Goal: Check status: Check status

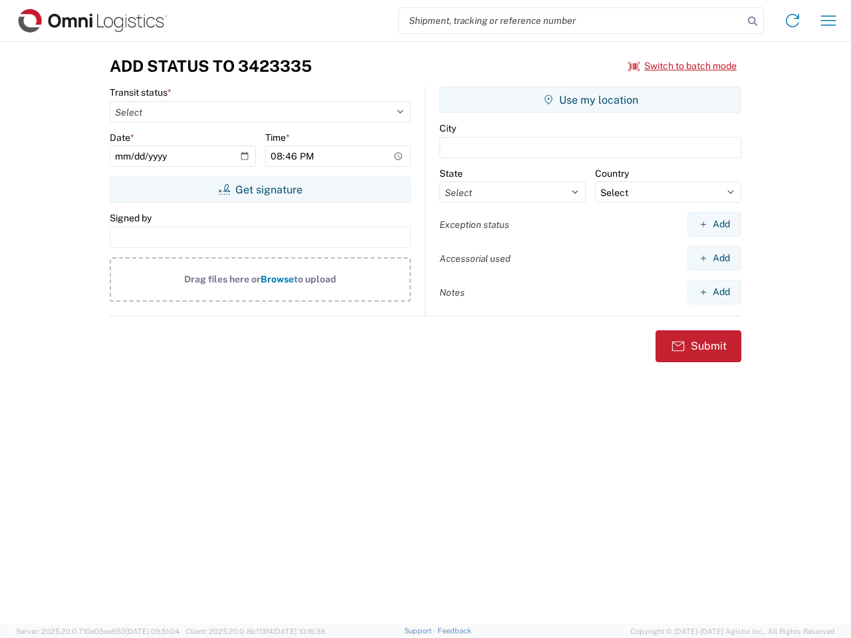
click at [571, 21] on input "search" at bounding box center [571, 20] width 344 height 25
click at [752, 21] on icon at bounding box center [752, 21] width 19 height 19
click at [792, 21] on icon at bounding box center [791, 20] width 21 height 21
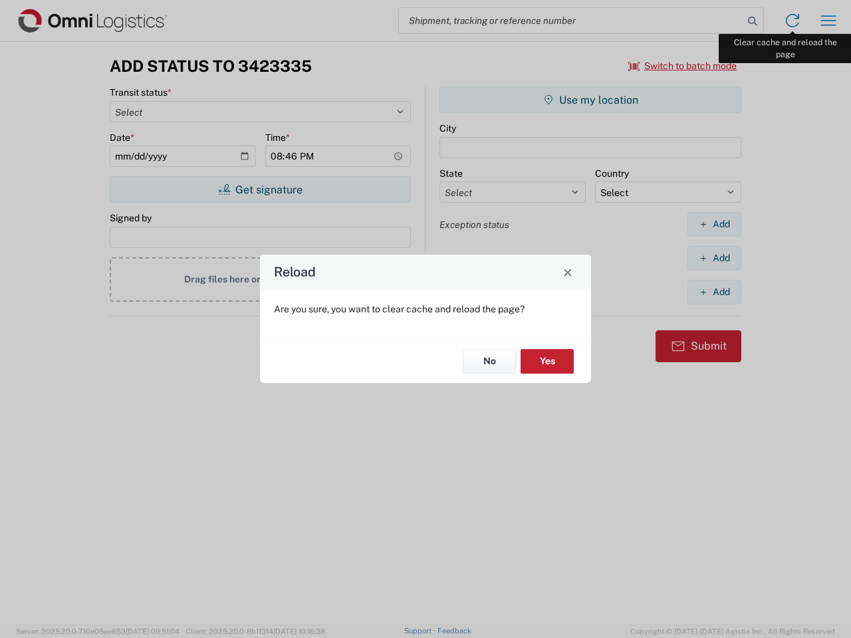
click at [828, 21] on div "Reload Are you sure, you want to clear cache and reload the page? No Yes" at bounding box center [425, 319] width 851 height 638
click at [682, 66] on div "Reload Are you sure, you want to clear cache and reload the page? No Yes" at bounding box center [425, 319] width 851 height 638
click at [260, 189] on div "Reload Are you sure, you want to clear cache and reload the page? No Yes" at bounding box center [425, 319] width 851 height 638
click at [590, 100] on div "Reload Are you sure, you want to clear cache and reload the page? No Yes" at bounding box center [425, 319] width 851 height 638
click at [714, 224] on div "Reload Are you sure, you want to clear cache and reload the page? No Yes" at bounding box center [425, 319] width 851 height 638
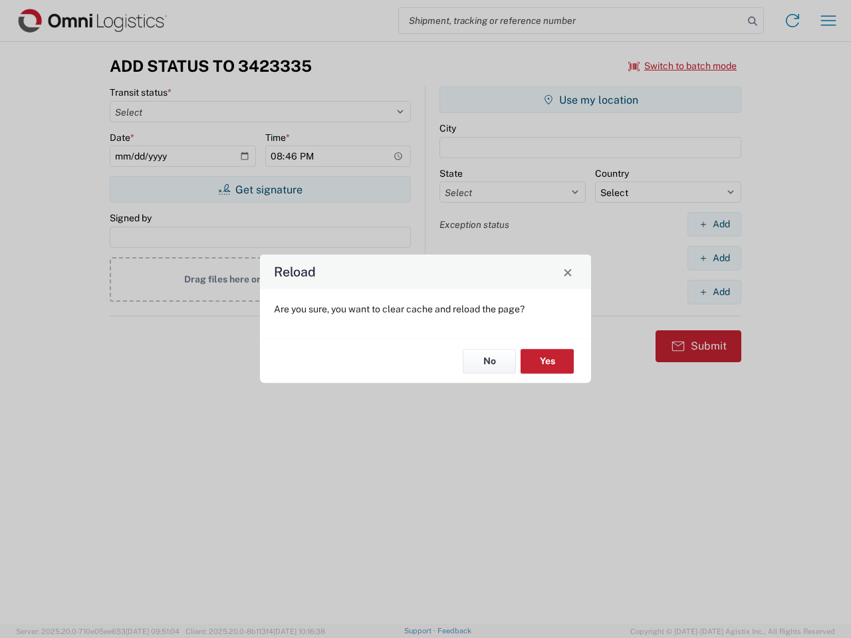
click at [714, 258] on div "Reload Are you sure, you want to clear cache and reload the page? No Yes" at bounding box center [425, 319] width 851 height 638
click at [714, 292] on div "Reload Are you sure, you want to clear cache and reload the page? No Yes" at bounding box center [425, 319] width 851 height 638
